Goal: Transaction & Acquisition: Book appointment/travel/reservation

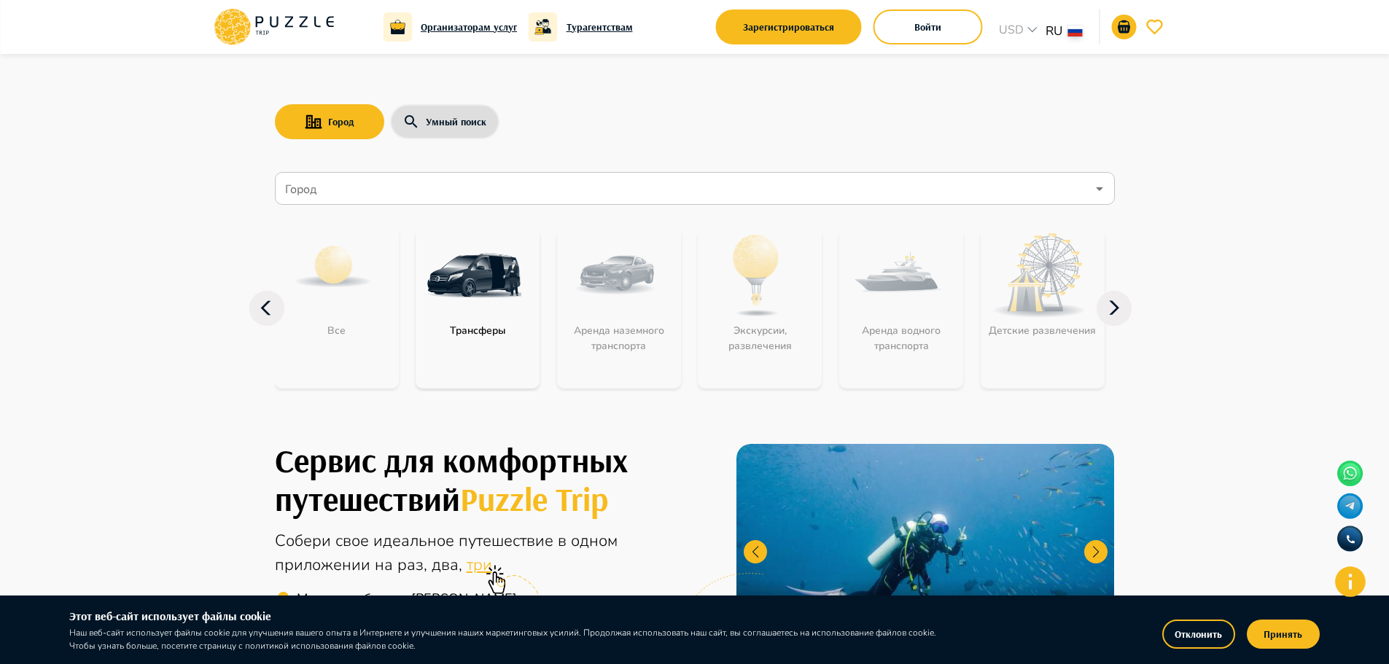
click at [459, 314] on img "category-get_transfer" at bounding box center [474, 275] width 95 height 95
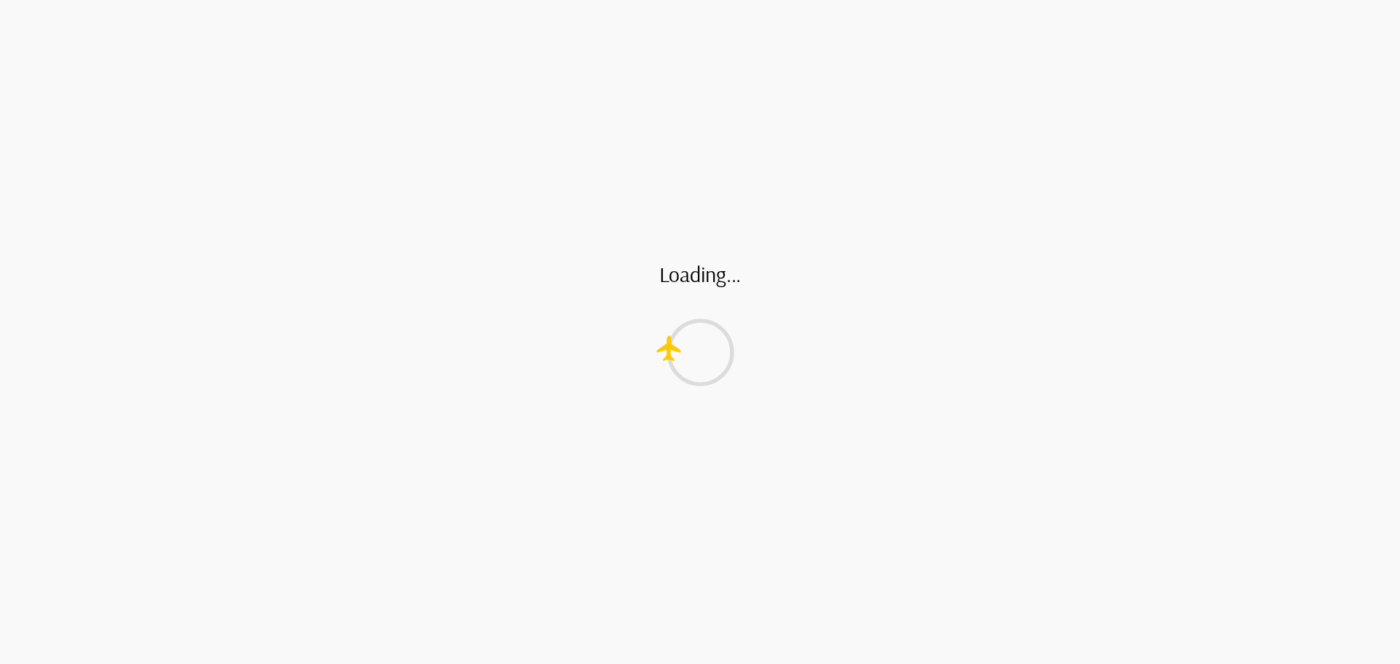
click at [952, 23] on div "Loading..." at bounding box center [700, 332] width 1400 height 664
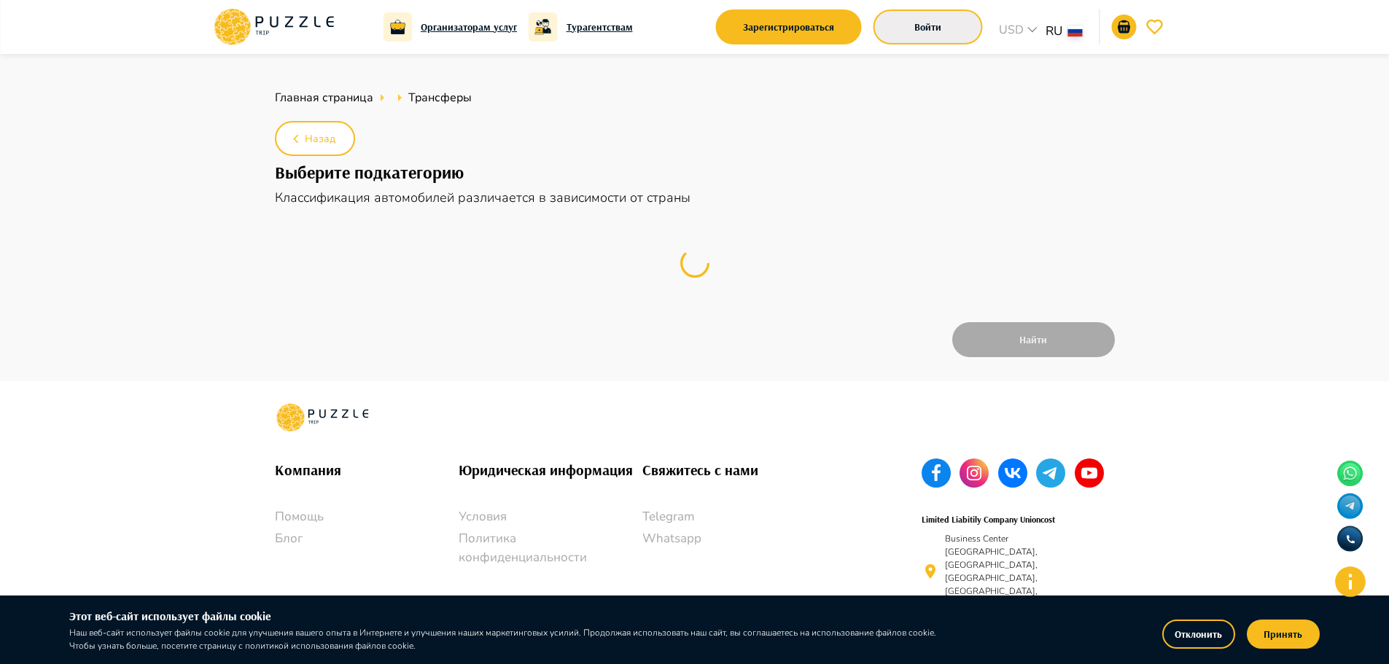
click at [919, 21] on button "Войти" at bounding box center [928, 26] width 109 height 35
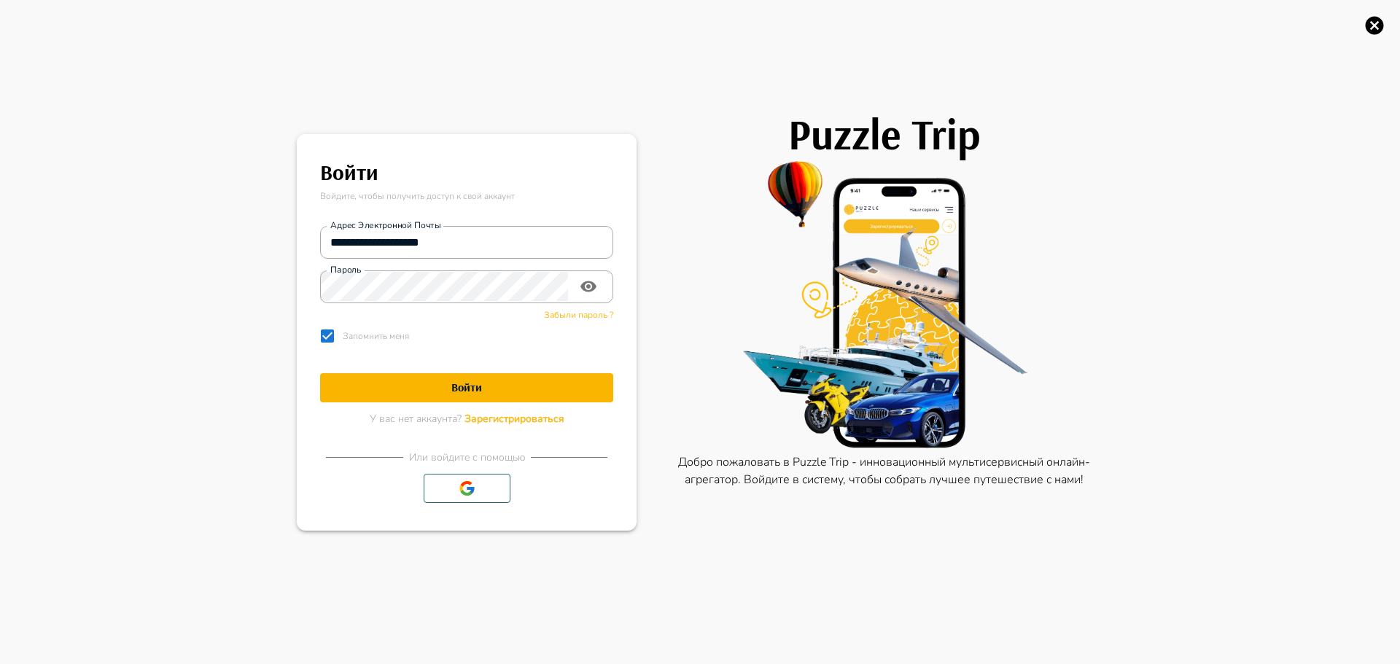
click at [453, 389] on h1 "Войти" at bounding box center [466, 388] width 293 height 14
type textarea "*"
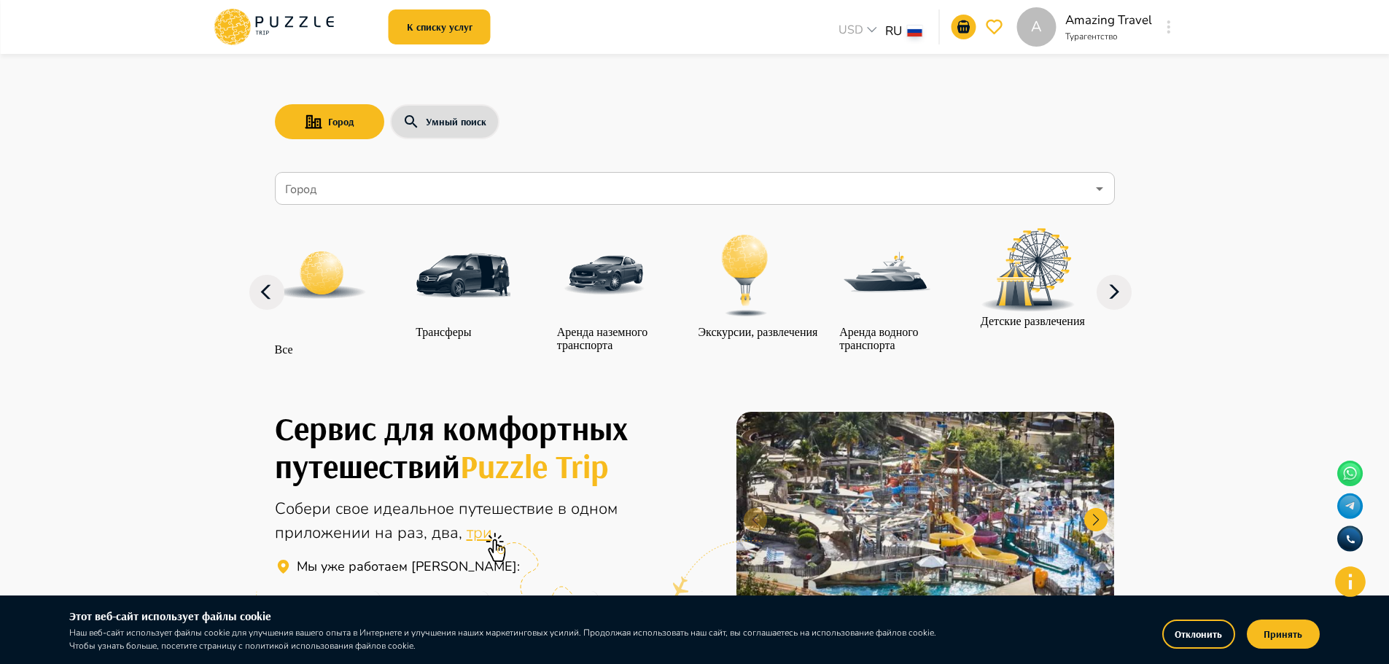
click at [462, 314] on img "category-get_transfer" at bounding box center [463, 275] width 95 height 95
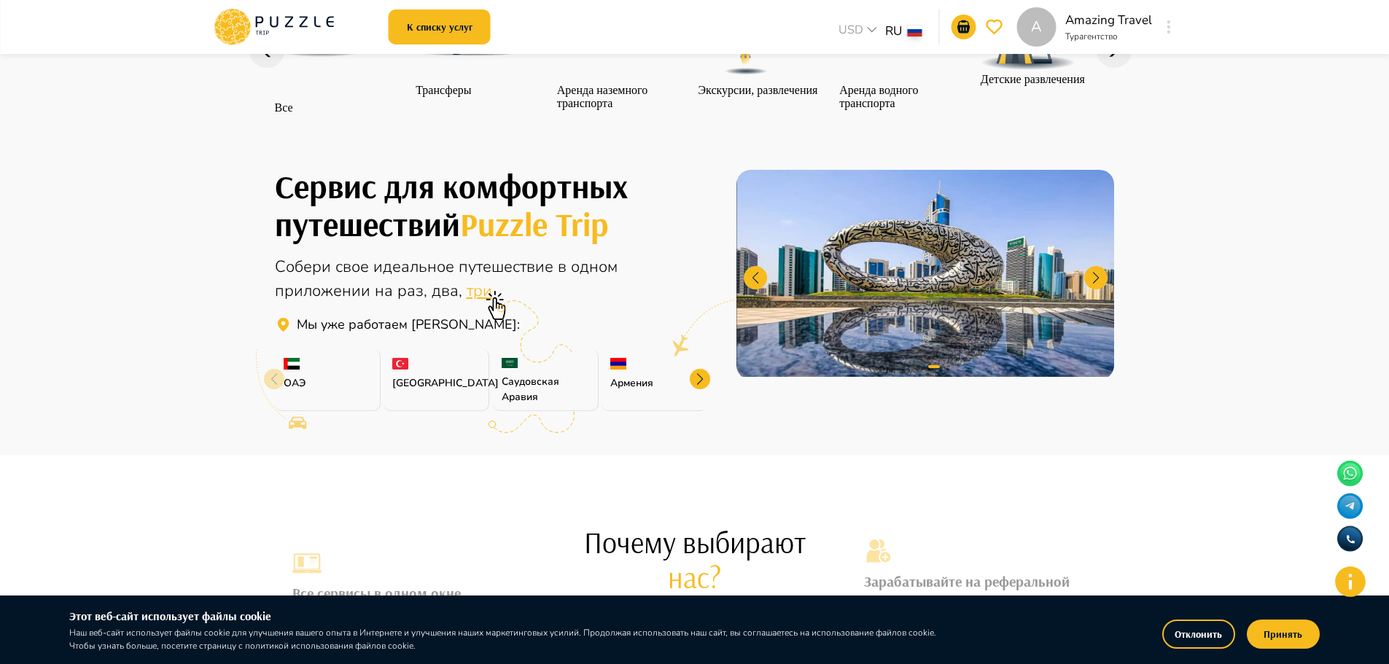
scroll to position [355, 0]
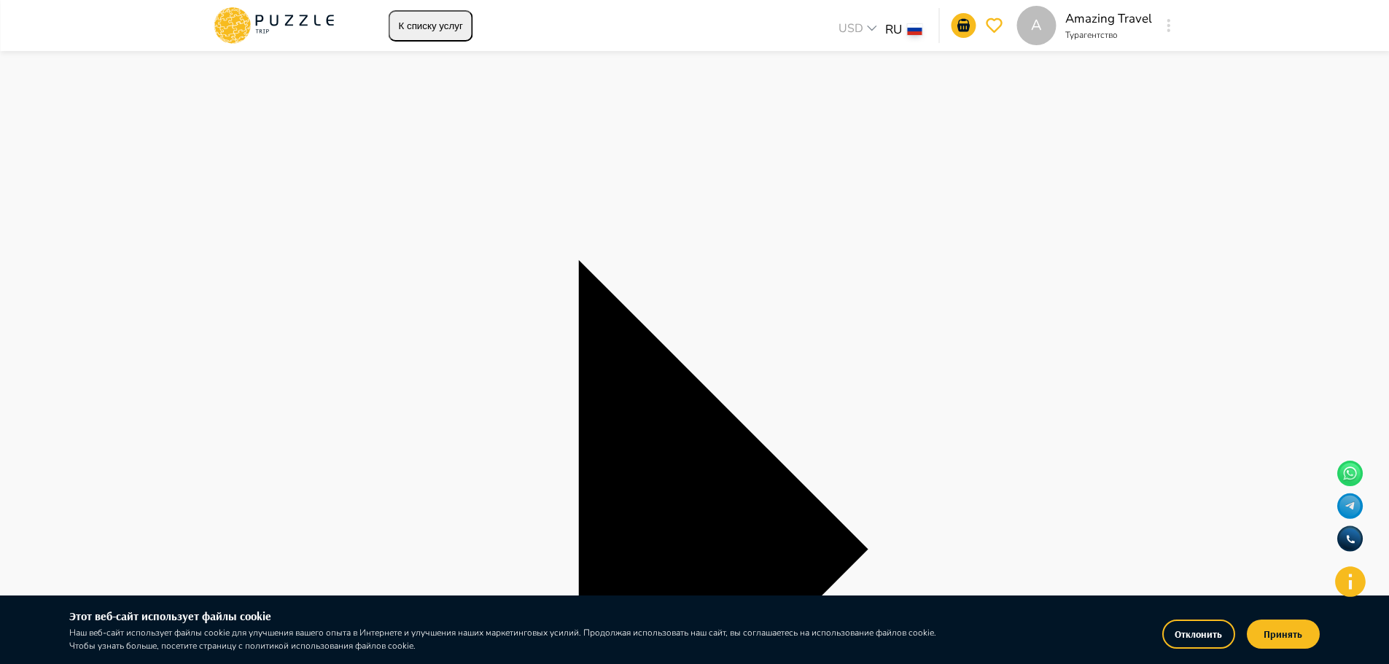
scroll to position [219, 0]
type textarea "*"
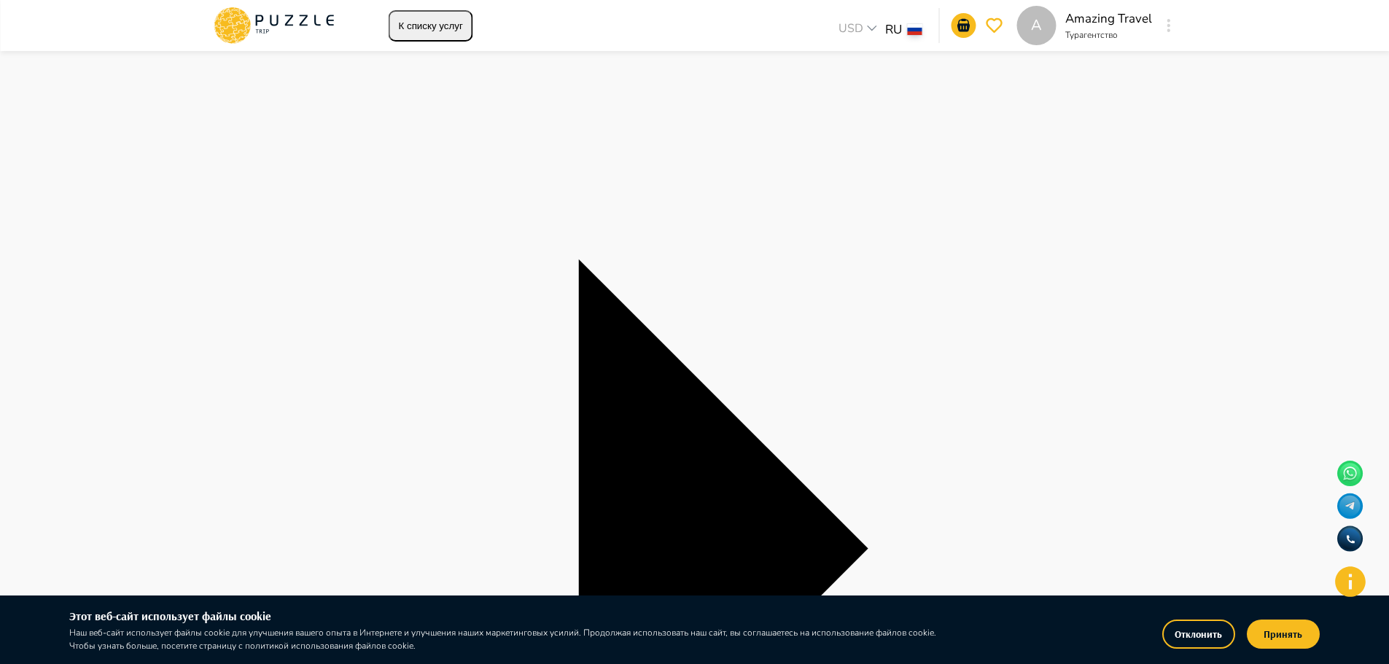
type input "**********"
type textarea "*"
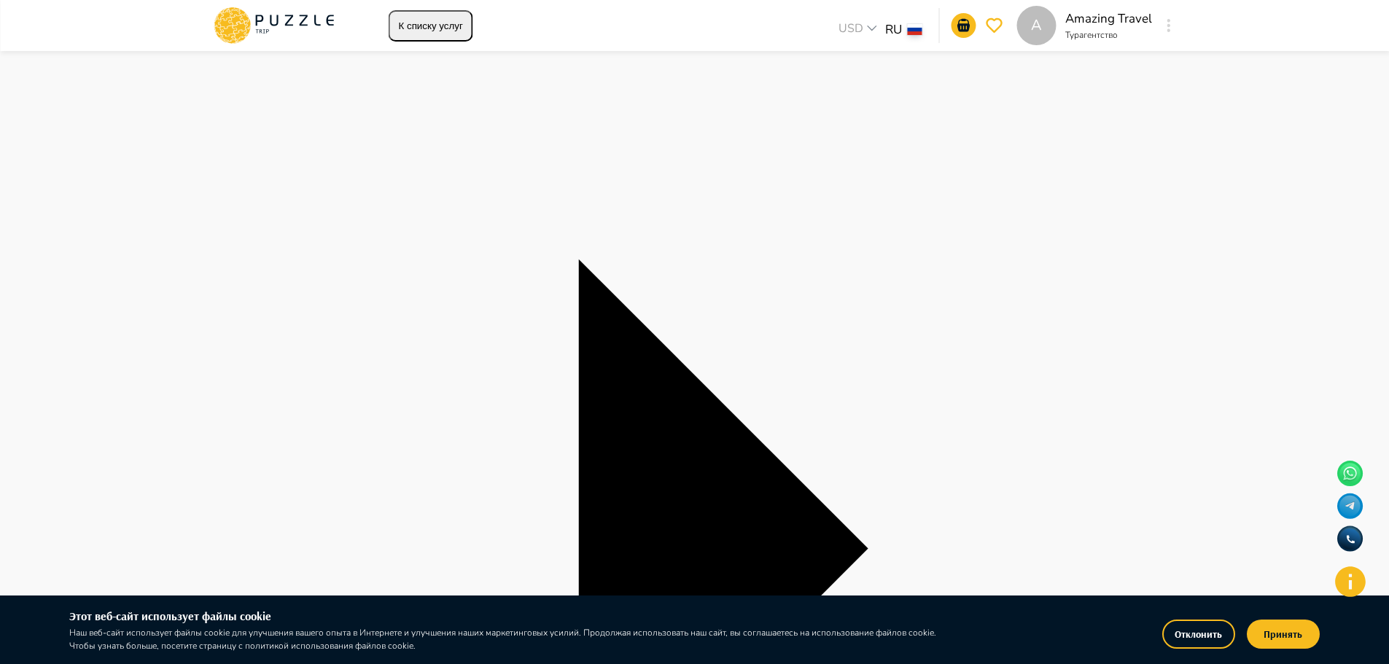
type input "**********"
type textarea "*"
type input "*"
type textarea "*"
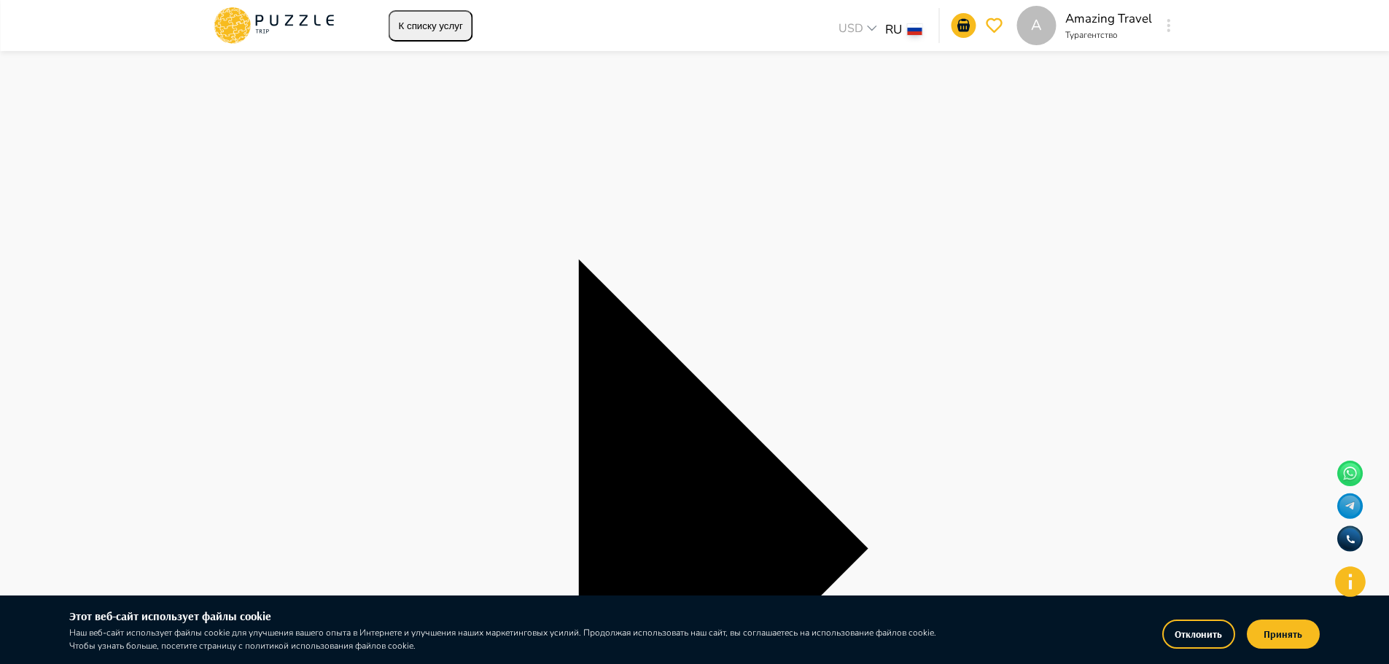
type input "*"
type textarea "*"
type input "*"
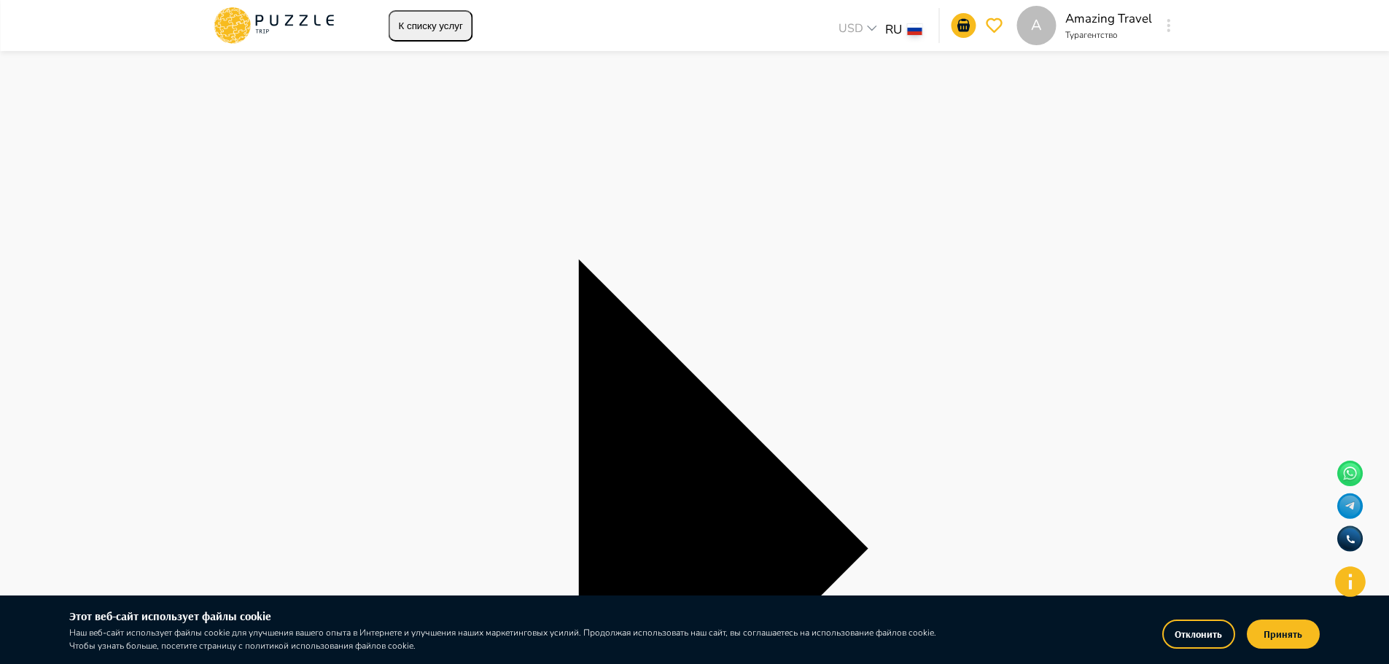
type textarea "*"
type input "***"
